Goal: Check status: Check status

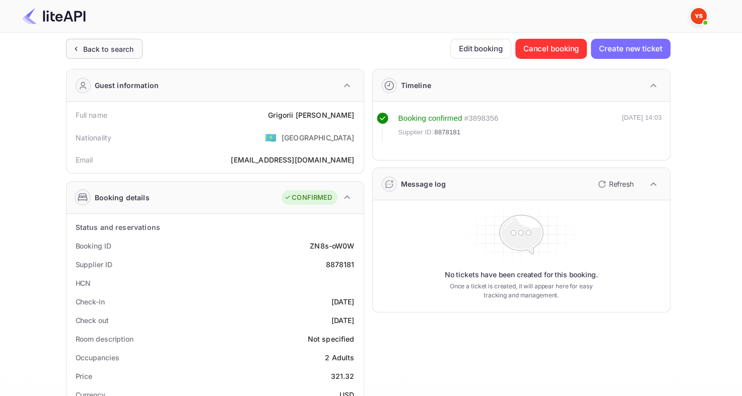
click at [115, 54] on div "Back to search" at bounding box center [104, 49] width 77 height 20
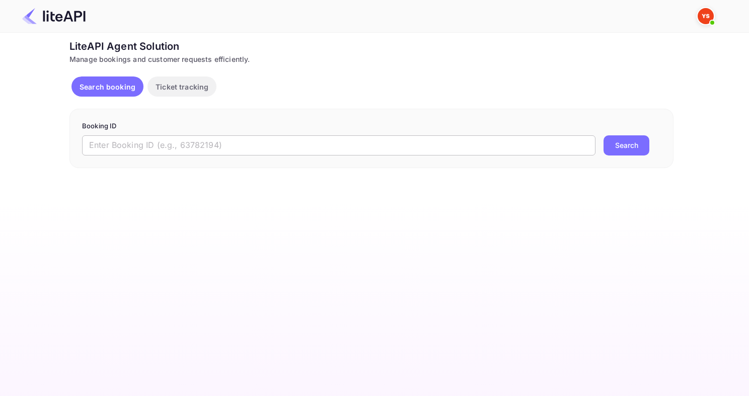
click at [168, 152] on input "text" at bounding box center [339, 145] width 514 height 20
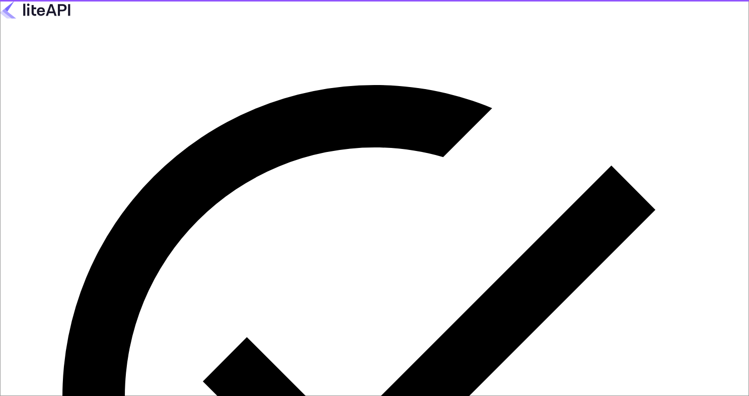
type input "[EMAIL_ADDRESS][DOMAIN_NAME]"
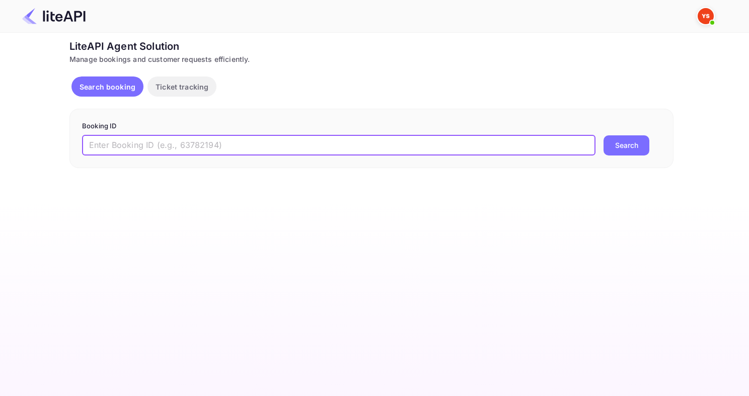
click at [223, 143] on input "text" at bounding box center [339, 145] width 514 height 20
paste input "8761525"
type input "8761525"
click at [604, 135] on button "Search" at bounding box center [627, 145] width 46 height 20
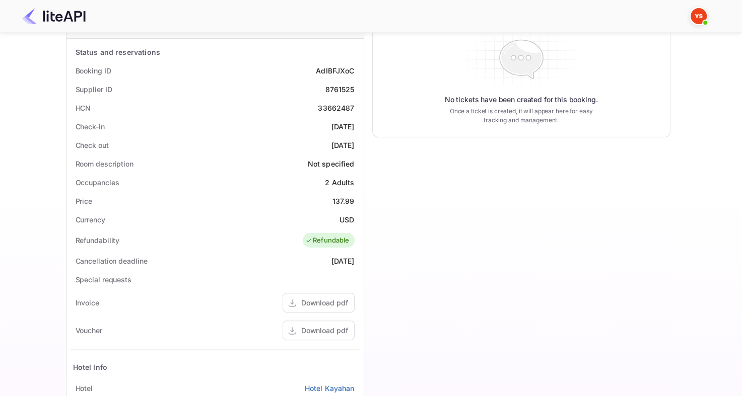
scroll to position [151, 0]
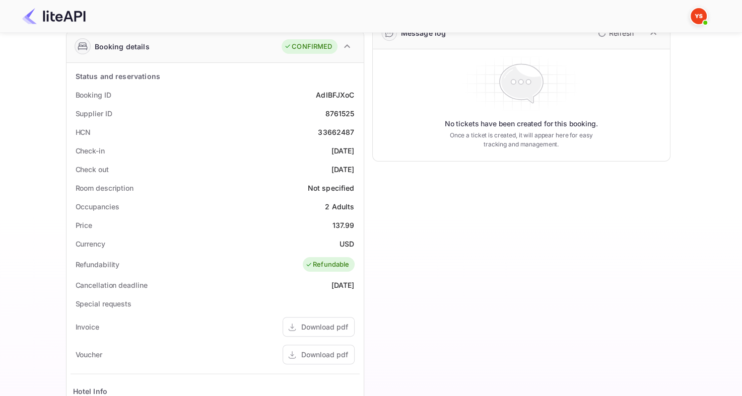
click at [338, 115] on div "8761525" at bounding box center [339, 113] width 29 height 11
copy div "8761525"
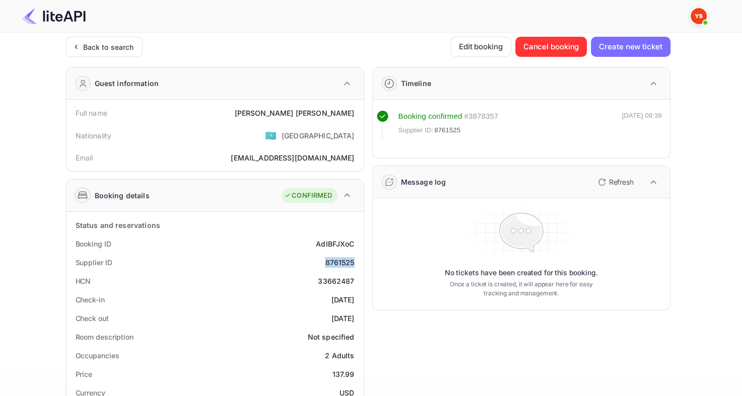
scroll to position [0, 0]
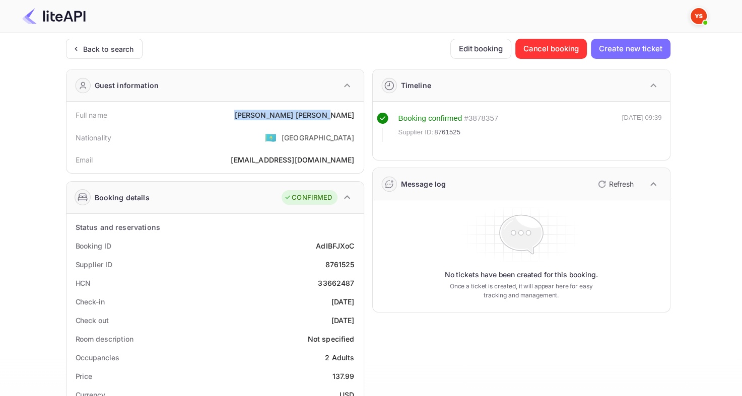
drag, startPoint x: 297, startPoint y: 113, endPoint x: 363, endPoint y: 110, distance: 66.0
click at [363, 110] on div "Guest information Full name Sergei Timosiuk Nationality 🇰🇿 Kazakhstan Email tim…" at bounding box center [215, 121] width 298 height 105
copy div "Sergei Timosiuk"
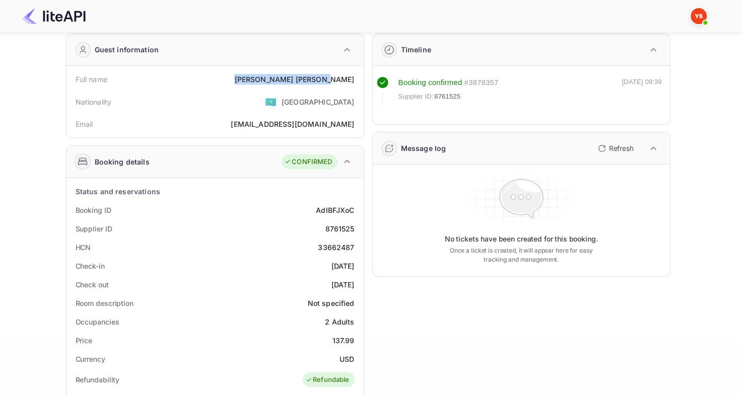
scroll to position [101, 0]
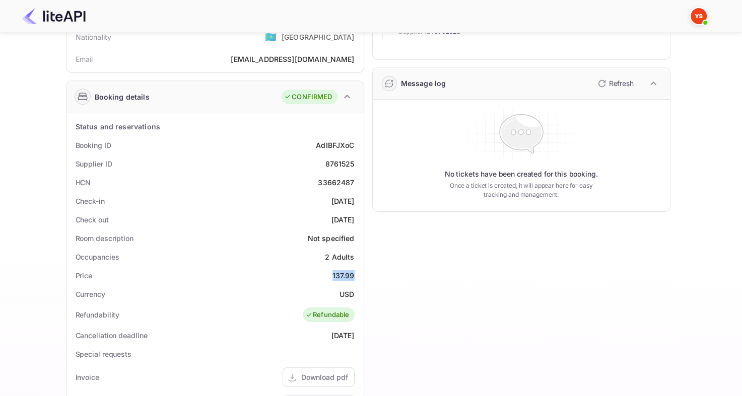
drag, startPoint x: 330, startPoint y: 277, endPoint x: 363, endPoint y: 280, distance: 32.4
click at [363, 280] on div "Status and reservations Booking ID AdIBFJXoC Supplier ID 8761525 HCN 33662487 C…" at bounding box center [214, 362] width 297 height 499
copy div "137.99"
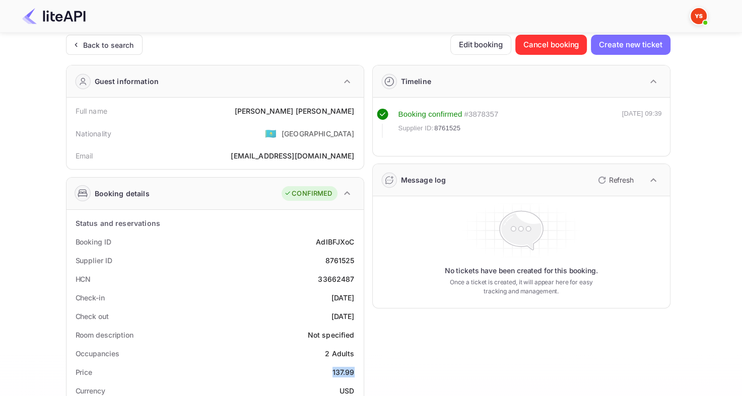
scroll to position [0, 0]
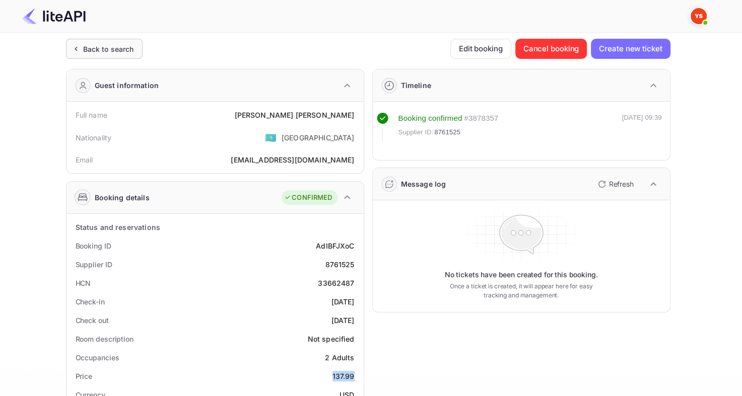
click at [112, 48] on div "Back to search" at bounding box center [108, 49] width 51 height 11
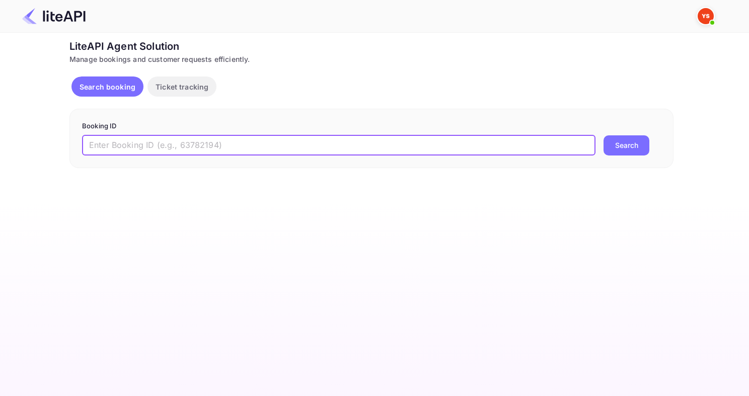
drag, startPoint x: 263, startPoint y: 147, endPoint x: 275, endPoint y: 149, distance: 12.3
click at [263, 147] on input "text" at bounding box center [339, 145] width 514 height 20
paste input "8730193"
type input "8730193"
click at [604, 135] on button "Search" at bounding box center [627, 145] width 46 height 20
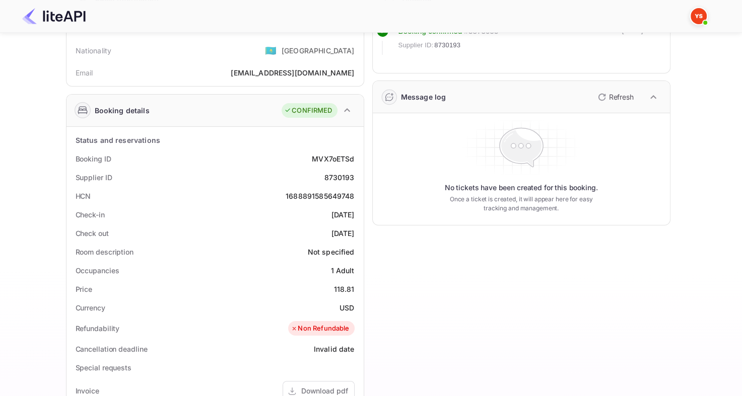
scroll to position [84, 0]
